Goal: Check status

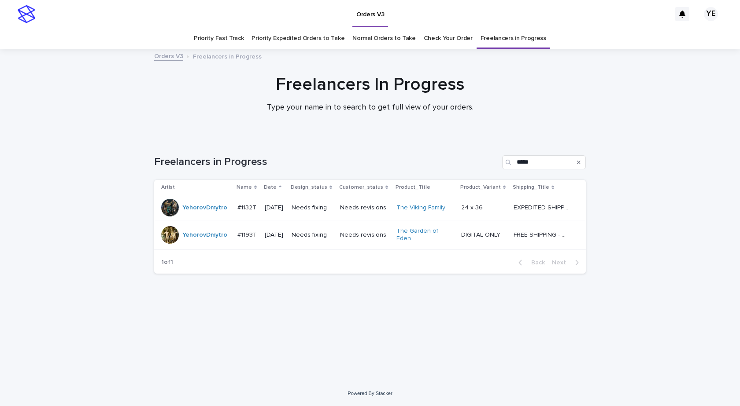
click at [210, 216] on div "YehorovDmytro" at bounding box center [195, 208] width 69 height 18
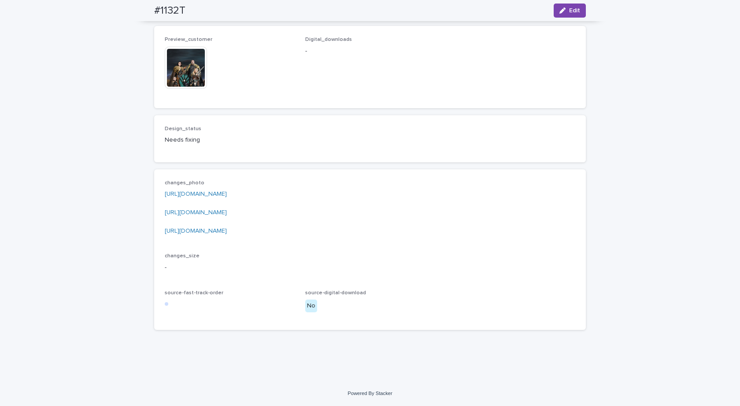
scroll to position [904, 0]
click at [227, 191] on link "[URL][DOMAIN_NAME]" at bounding box center [196, 194] width 62 height 6
click at [227, 210] on link "[URL][DOMAIN_NAME]" at bounding box center [196, 213] width 62 height 6
click at [227, 228] on link "[URL][DOMAIN_NAME]" at bounding box center [196, 231] width 62 height 6
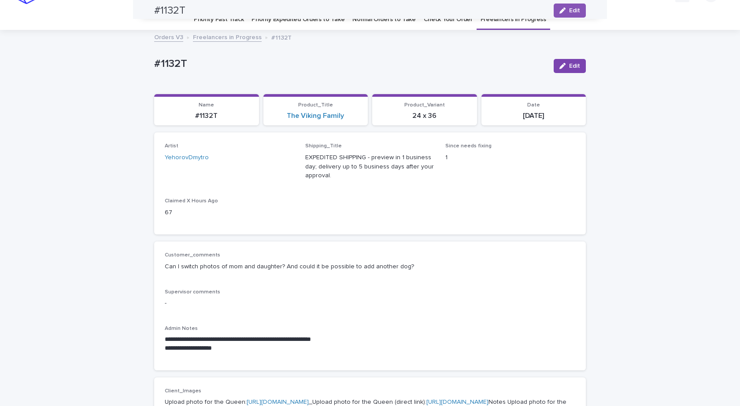
scroll to position [0, 0]
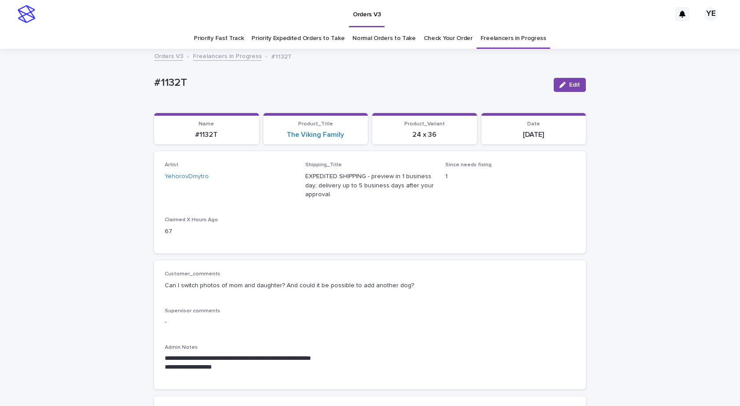
click at [227, 55] on link "Freelancers in Progress" at bounding box center [227, 56] width 69 height 10
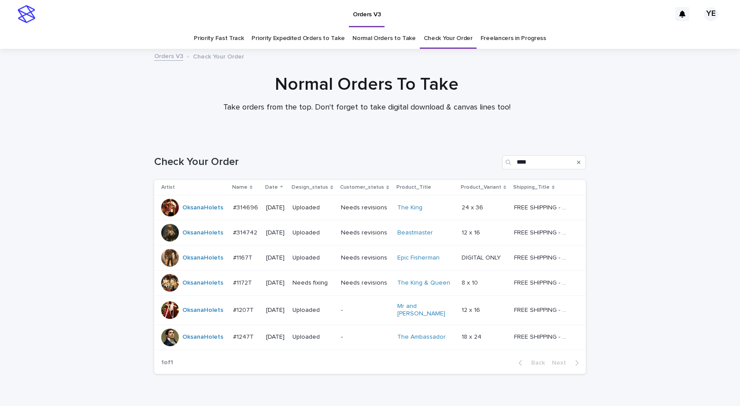
scroll to position [28, 0]
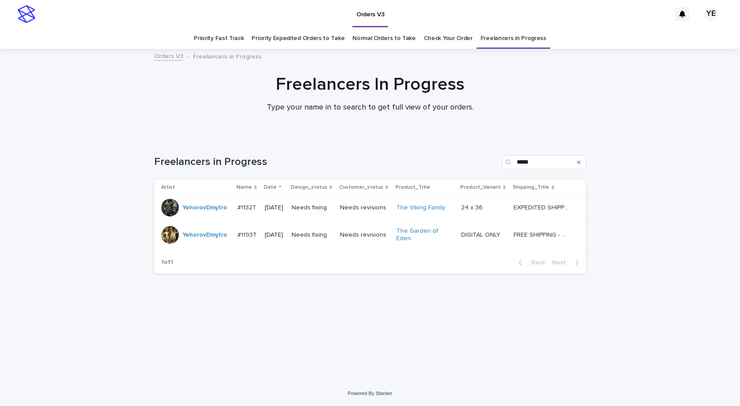
click at [197, 216] on div "YehorovDmytro" at bounding box center [195, 208] width 69 height 18
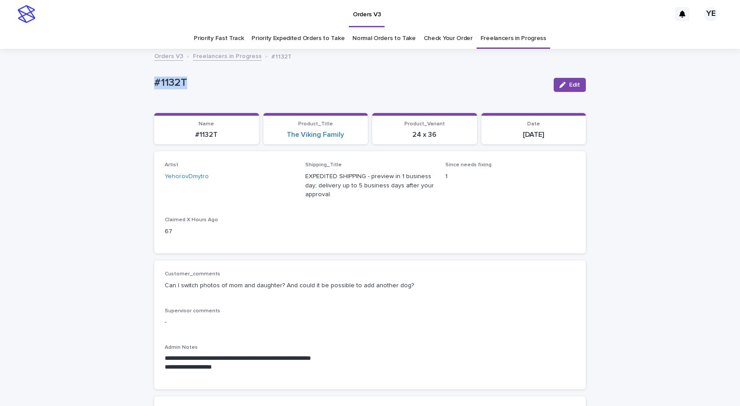
drag, startPoint x: 155, startPoint y: 77, endPoint x: 129, endPoint y: 86, distance: 26.7
copy p "#1132T"
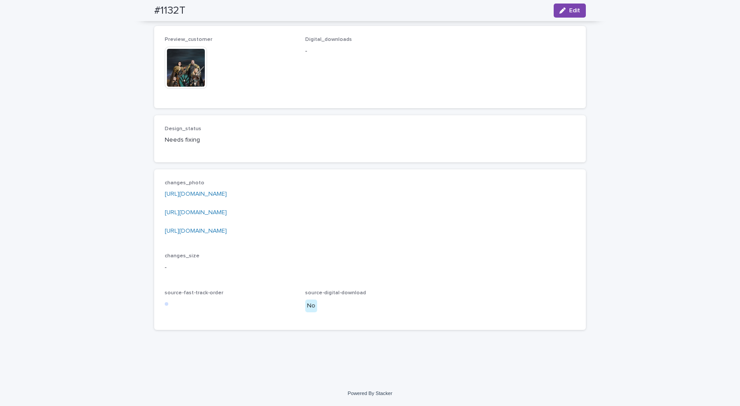
scroll to position [904, 0]
click at [239, 227] on p "https://drive.google.com/file/d/1b9Aj73tkNo3Lo6oy2qpw6Zd2V1PzHK6D/view?usp=shar…" at bounding box center [370, 213] width 410 height 46
click at [227, 234] on link "[URL][DOMAIN_NAME]" at bounding box center [196, 231] width 62 height 6
click at [227, 195] on link "[URL][DOMAIN_NAME]" at bounding box center [196, 194] width 62 height 6
